Goal: Task Accomplishment & Management: Use online tool/utility

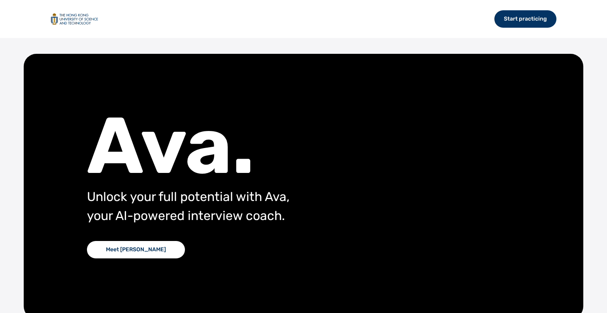
click at [522, 19] on div "Start practicing" at bounding box center [526, 18] width 62 height 17
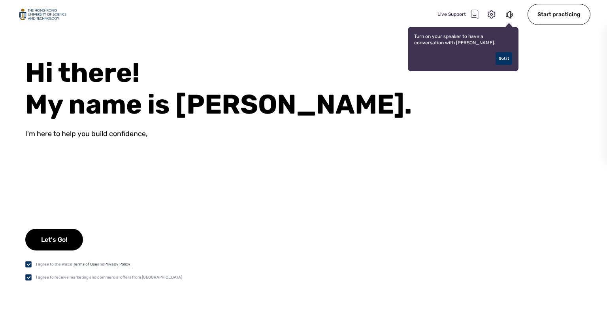
click at [79, 236] on div "Let's Go!" at bounding box center [54, 240] width 58 height 22
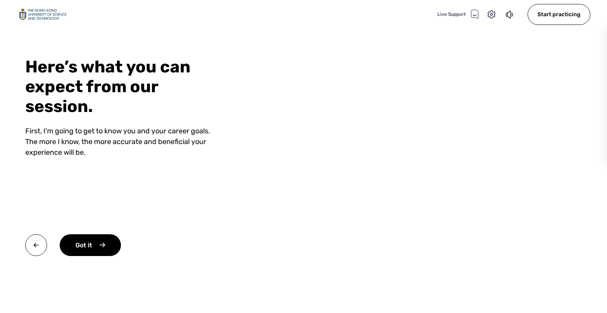
click at [109, 245] on div "Got it" at bounding box center [90, 245] width 61 height 22
click at [99, 244] on div "Okay" at bounding box center [90, 245] width 60 height 22
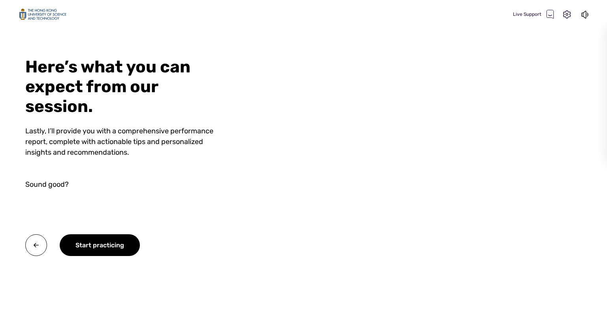
click at [134, 239] on div "Start practicing" at bounding box center [100, 245] width 80 height 22
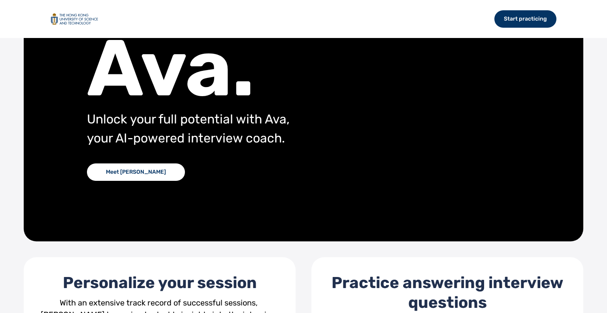
scroll to position [277, 0]
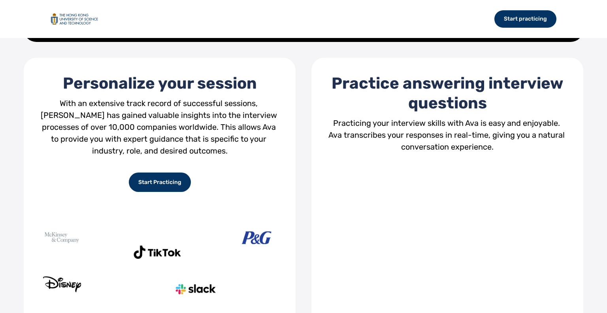
click at [519, 14] on div "Start practicing" at bounding box center [526, 18] width 62 height 17
